Goal: Use online tool/utility: Utilize a website feature to perform a specific function

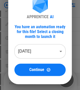
scroll to position [51, 0]
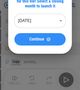
click at [51, 38] on div "Continue" at bounding box center [39, 39] width 39 height 4
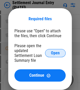
click at [59, 52] on button "Open" at bounding box center [55, 53] width 20 height 8
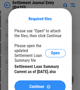
click at [45, 88] on div "Continue" at bounding box center [39, 86] width 39 height 4
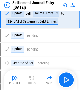
scroll to position [0, 0]
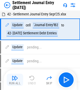
click at [13, 79] on img "button" at bounding box center [15, 78] width 6 height 6
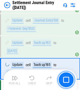
scroll to position [345, 0]
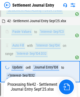
scroll to position [297, 0]
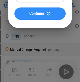
click at [35, 19] on button "Continue" at bounding box center [39, 13] width 51 height 12
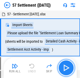
click at [66, 67] on img "button" at bounding box center [66, 68] width 8 height 8
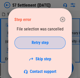
click at [41, 44] on span "Retry step" at bounding box center [39, 43] width 17 height 4
